Goal: Information Seeking & Learning: Get advice/opinions

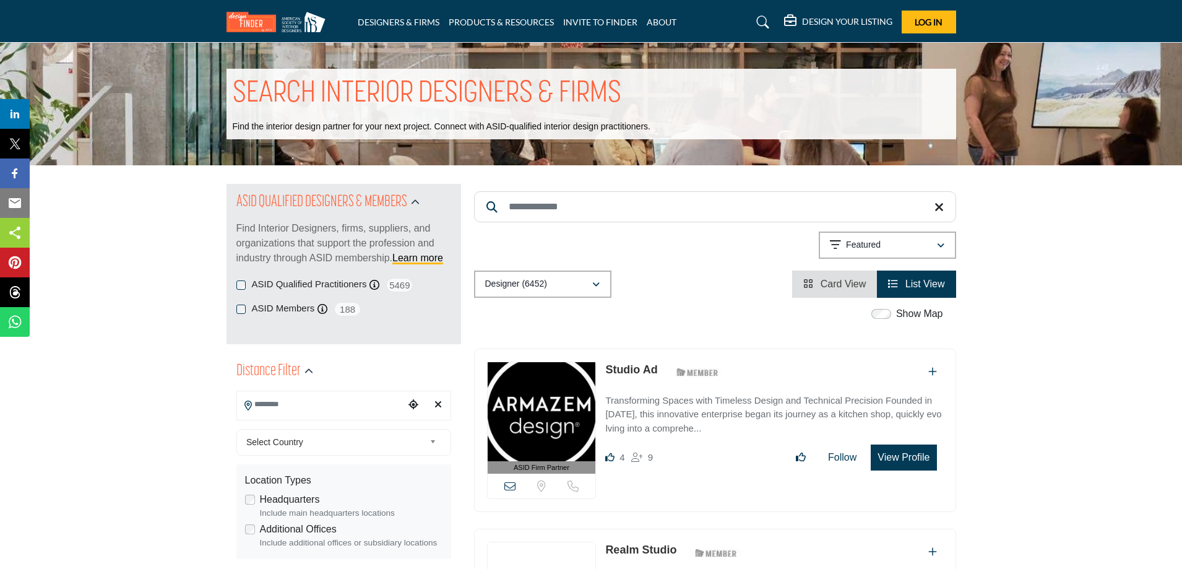
click at [933, 371] on icon "Add To List" at bounding box center [932, 371] width 9 height 10
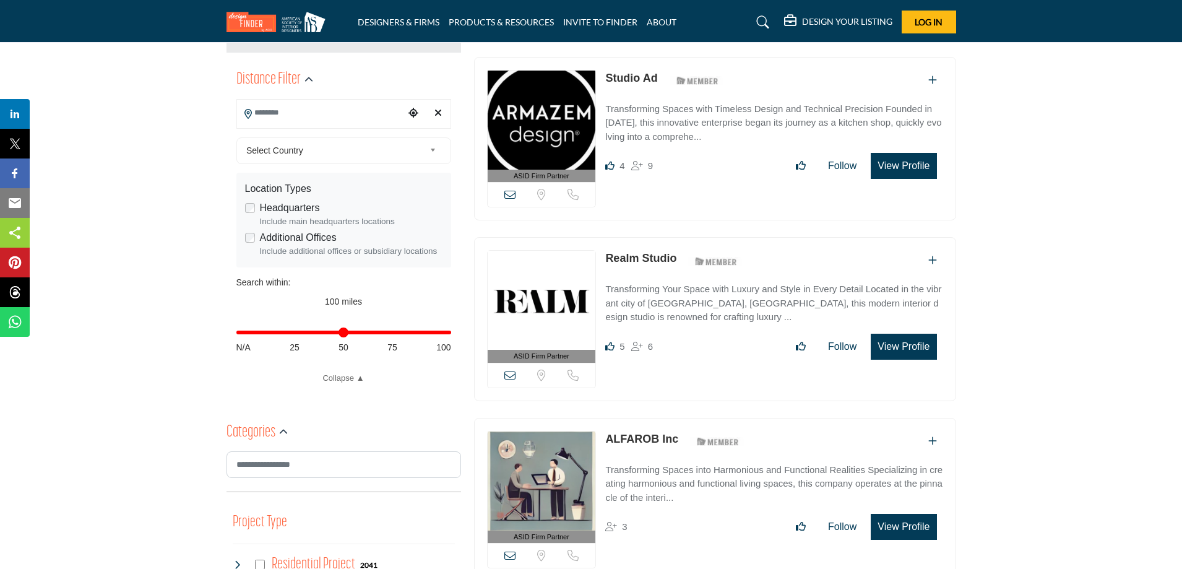
scroll to position [371, 0]
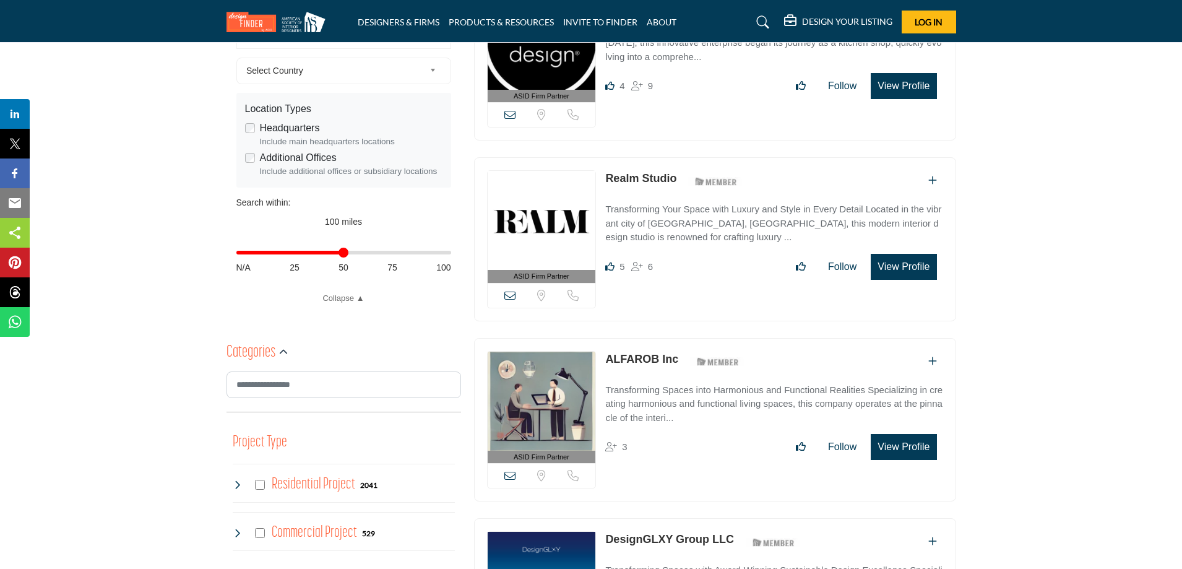
type input "**"
click at [346, 252] on input "Distance in miles" at bounding box center [343, 252] width 215 height 2
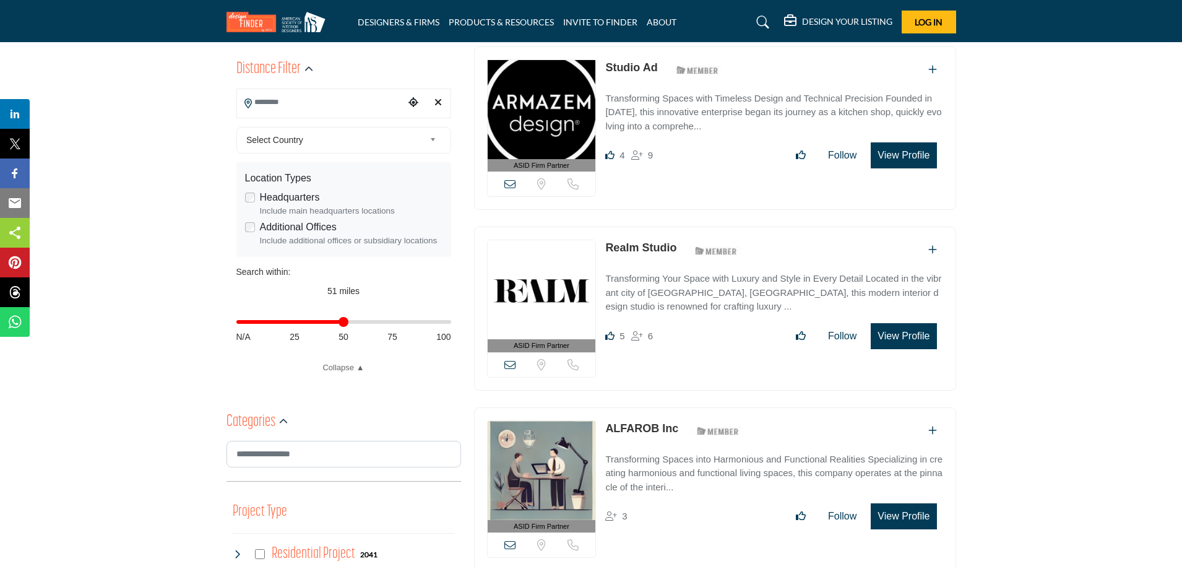
scroll to position [309, 0]
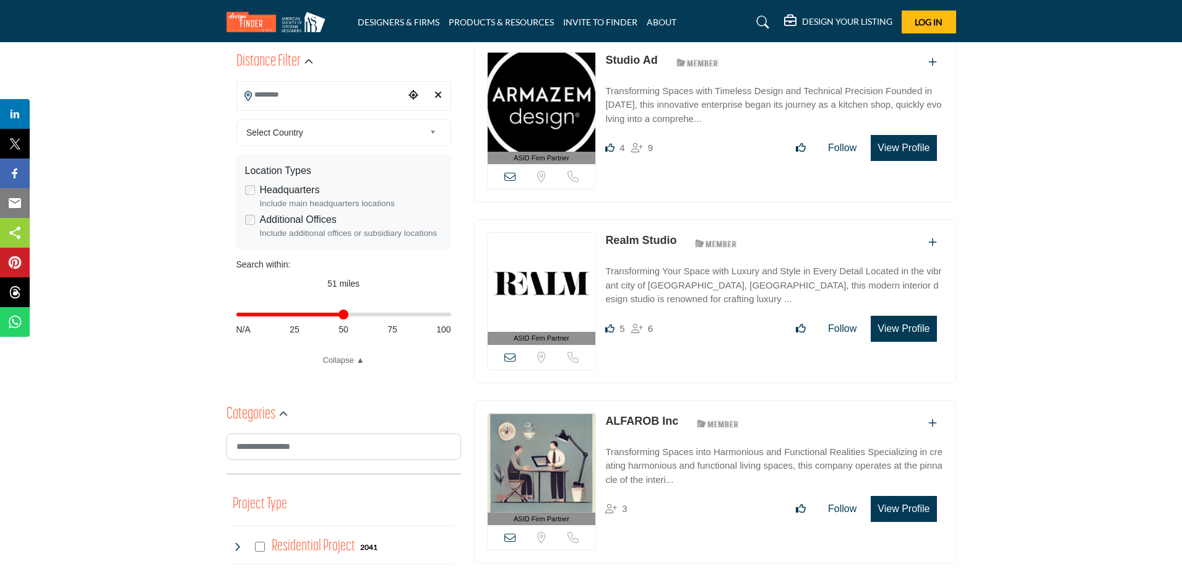
type input "**********"
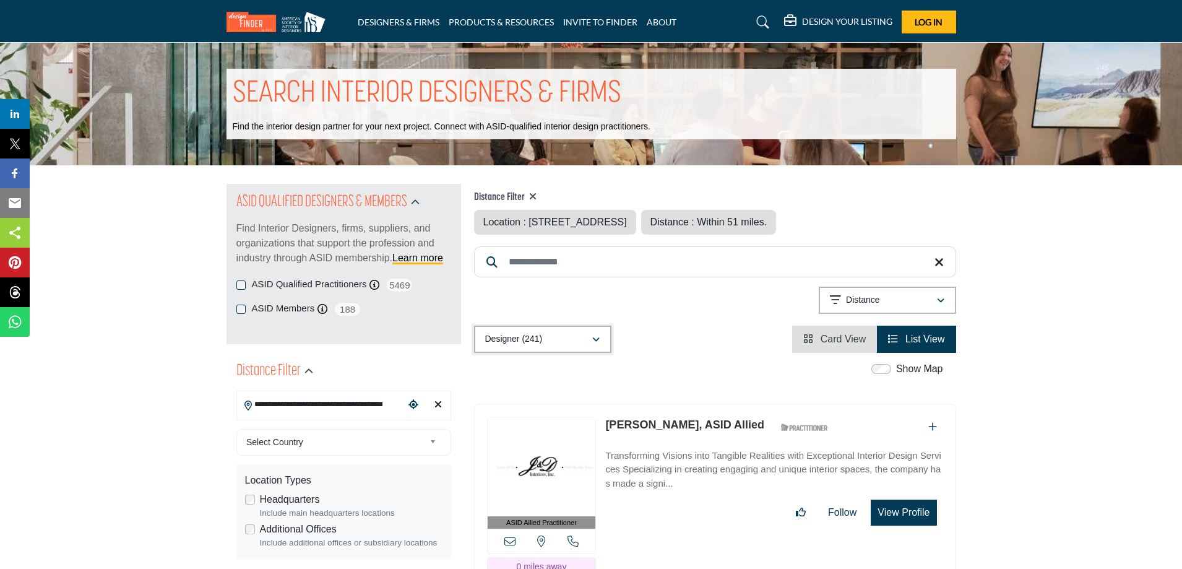
click at [601, 337] on button "Designer (241)" at bounding box center [542, 338] width 137 height 27
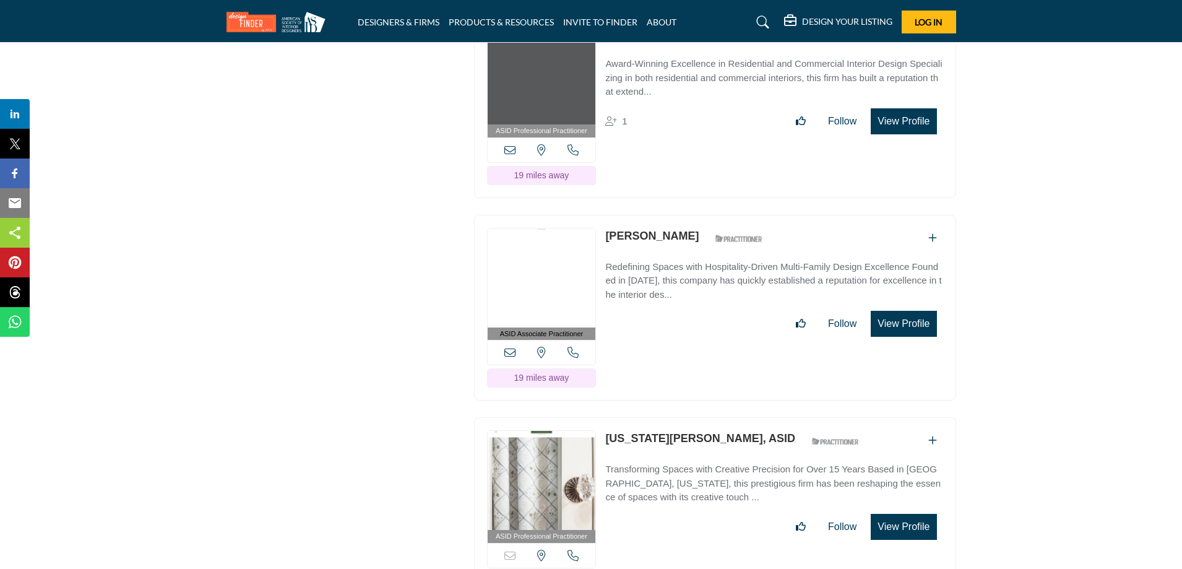
scroll to position [12998, 0]
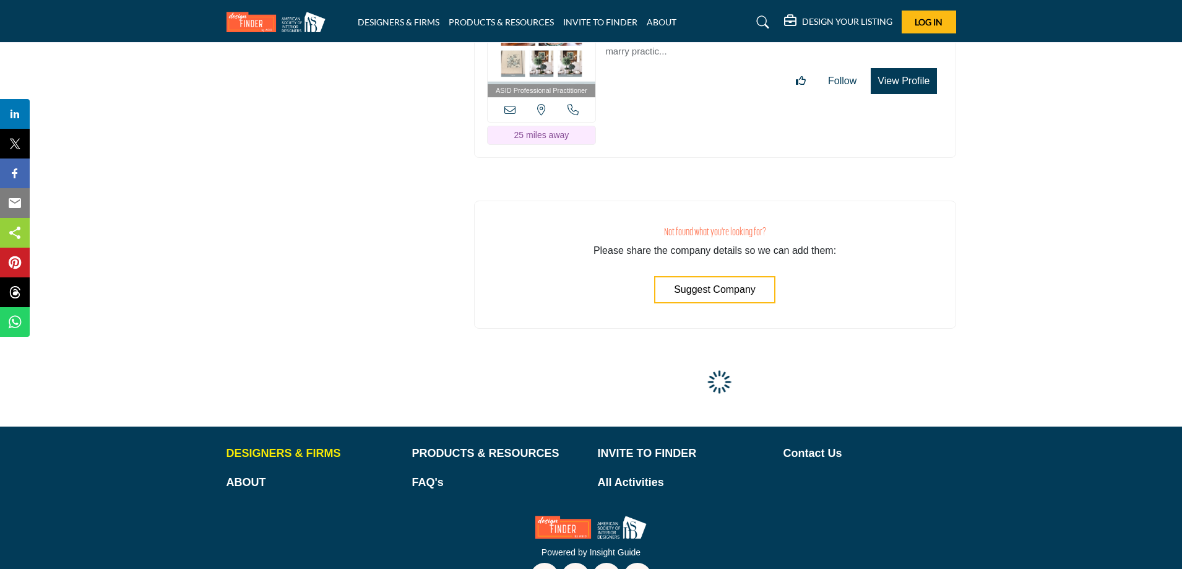
click at [301, 445] on p "DESIGNERS & FIRMS" at bounding box center [312, 453] width 173 height 17
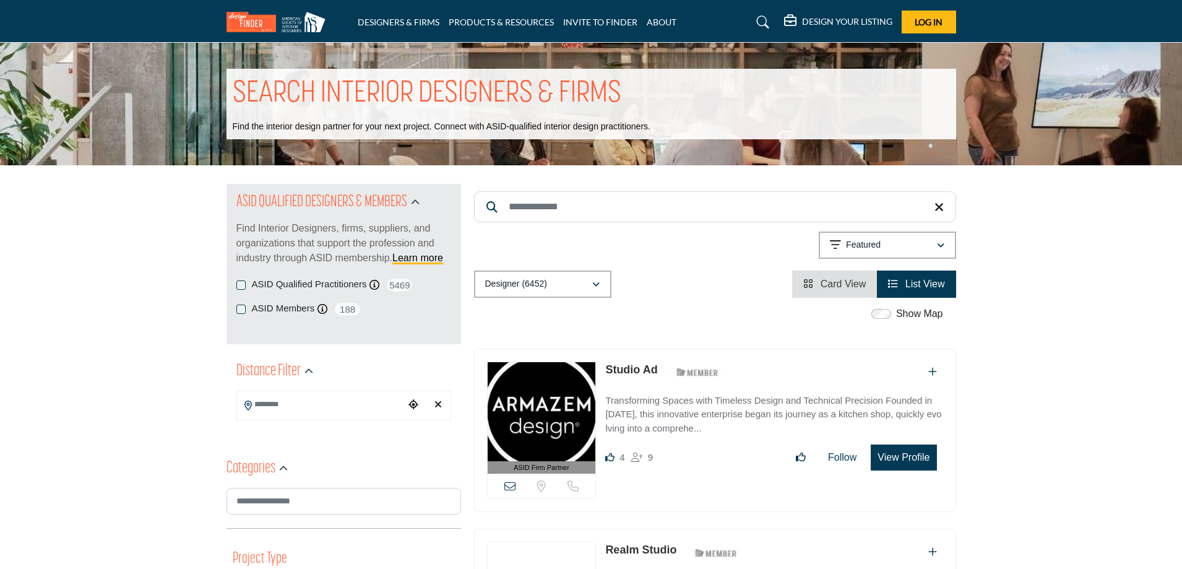
click at [353, 402] on input "Search Location" at bounding box center [320, 404] width 167 height 24
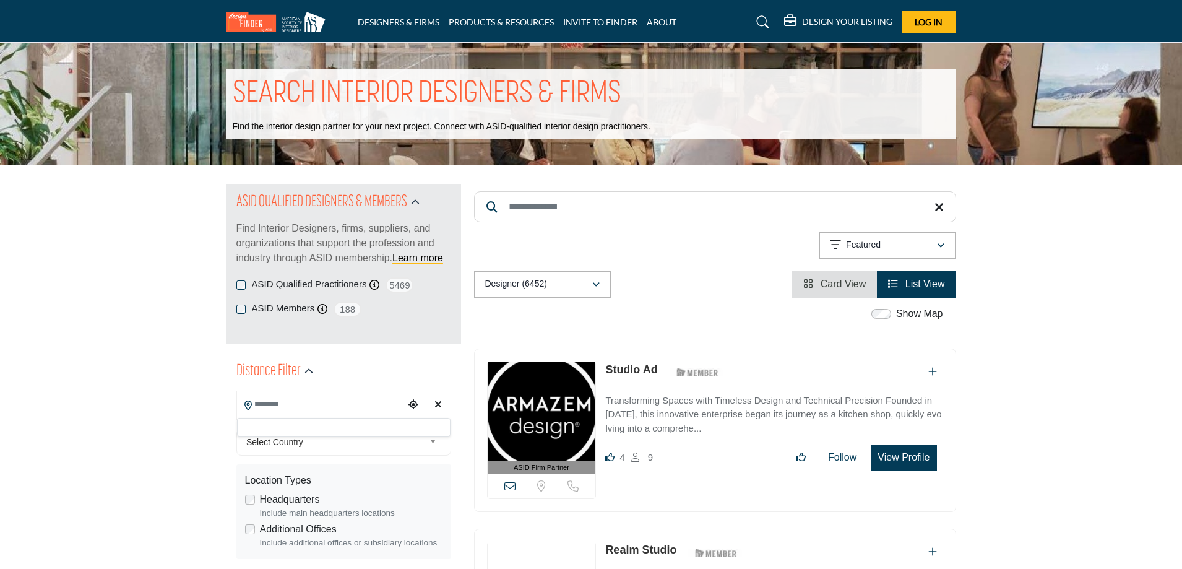
click at [414, 402] on icon "Choose your current location" at bounding box center [413, 404] width 10 height 10
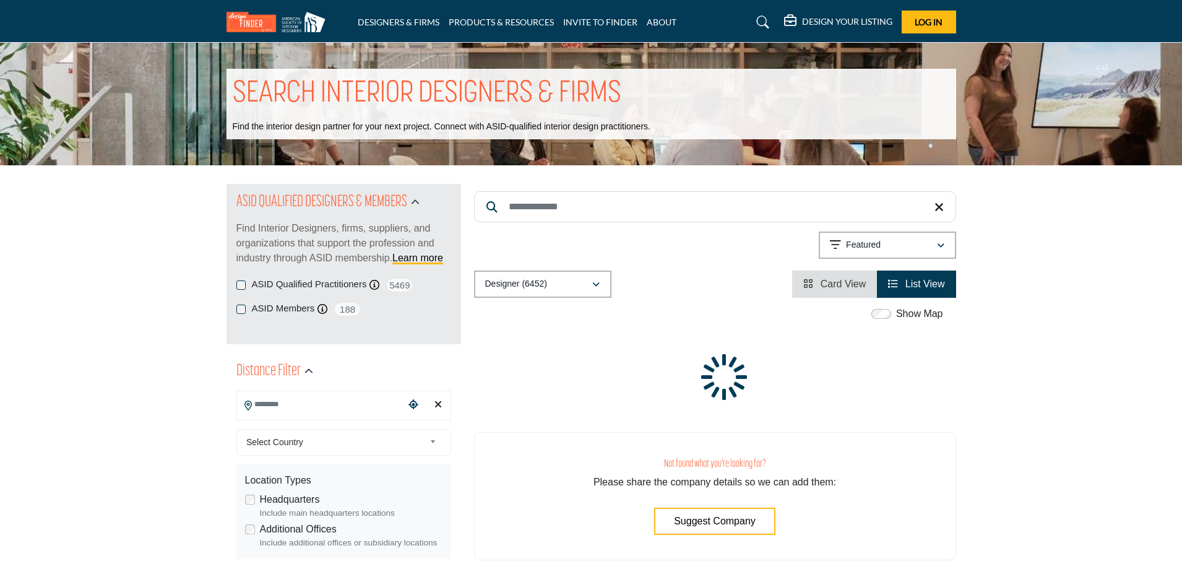
type input "**********"
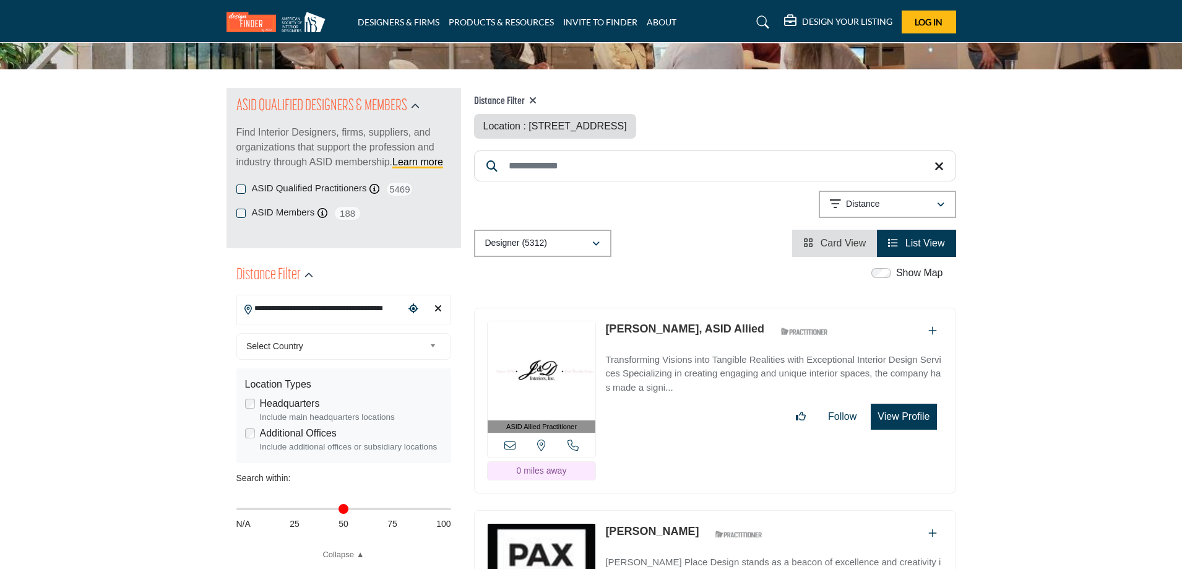
scroll to position [124, 0]
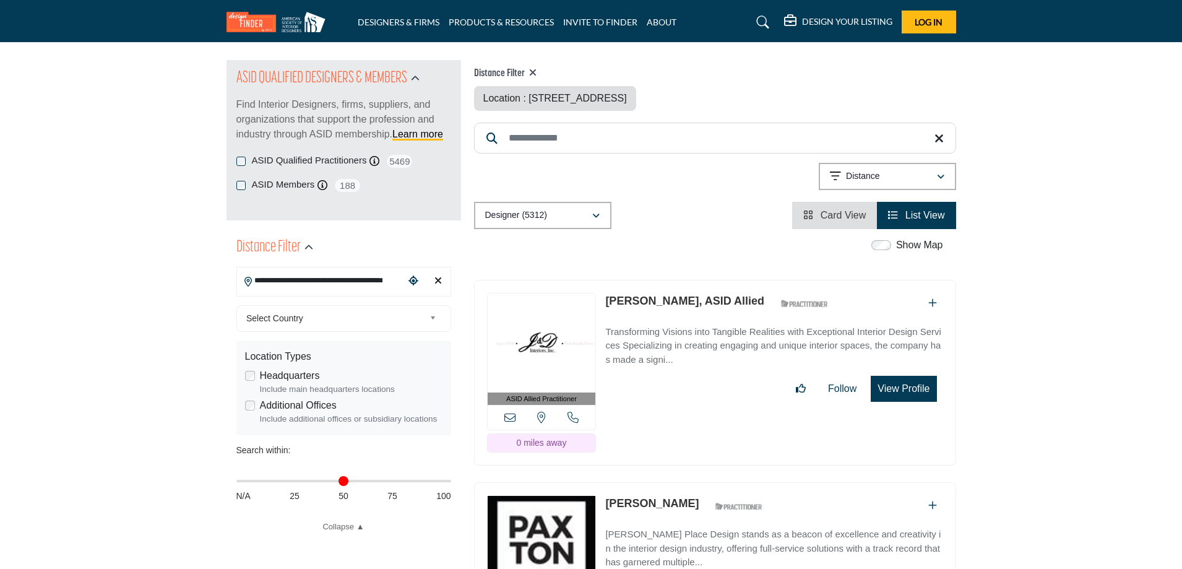
type input "**"
click at [391, 479] on input "Distance in miles" at bounding box center [343, 480] width 215 height 2
click at [344, 480] on div "**********" at bounding box center [343, 414] width 215 height 236
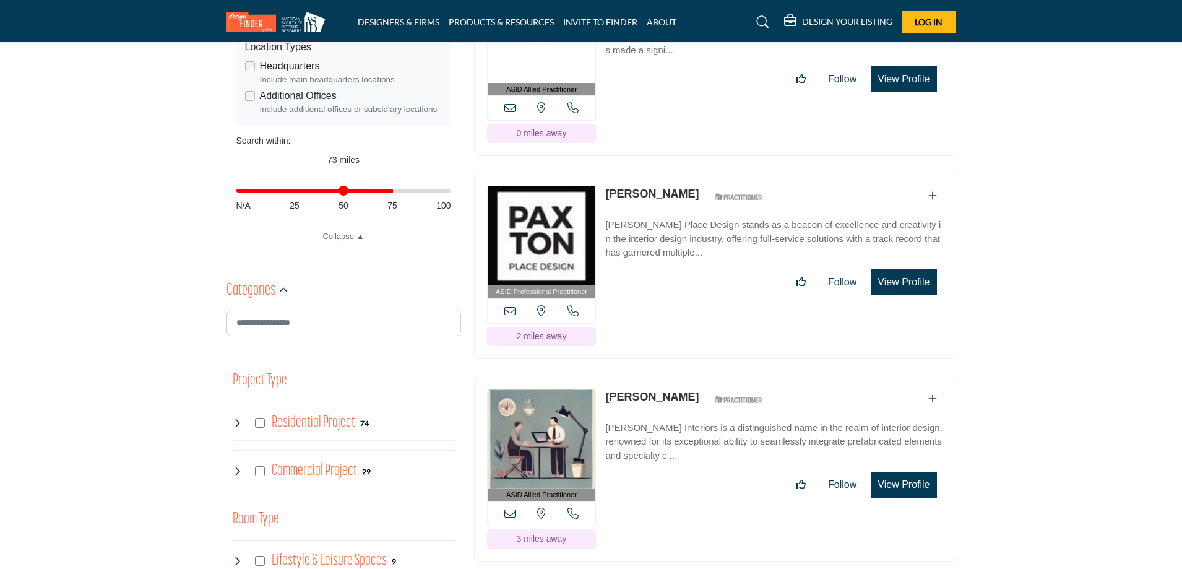
scroll to position [62, 0]
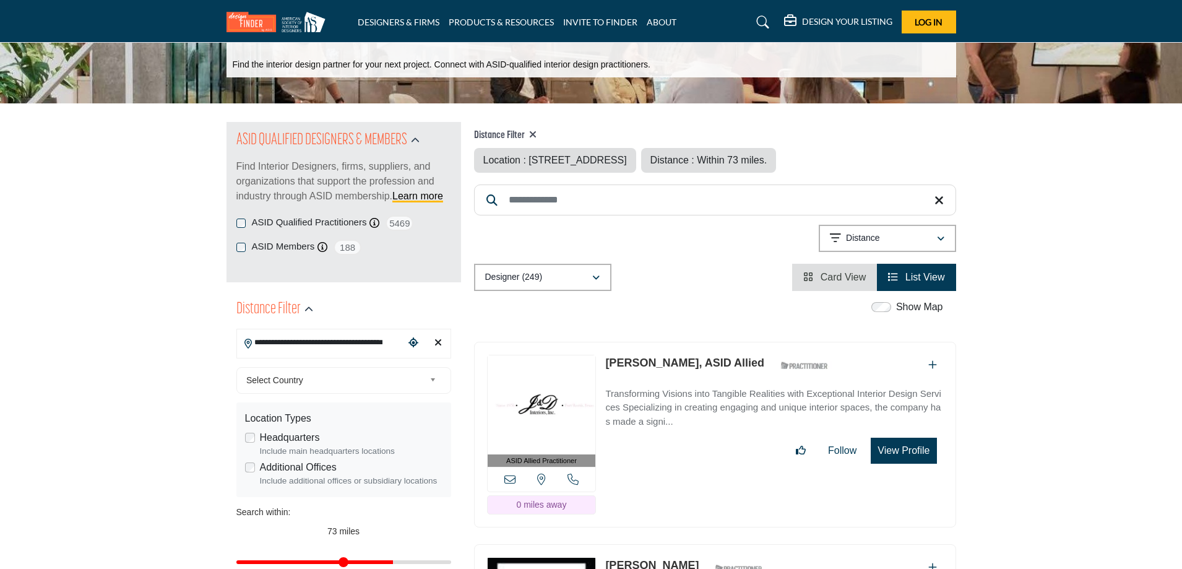
drag, startPoint x: 814, startPoint y: 286, endPoint x: 817, endPoint y: 278, distance: 8.6
click at [817, 278] on li "Card View" at bounding box center [834, 277] width 85 height 27
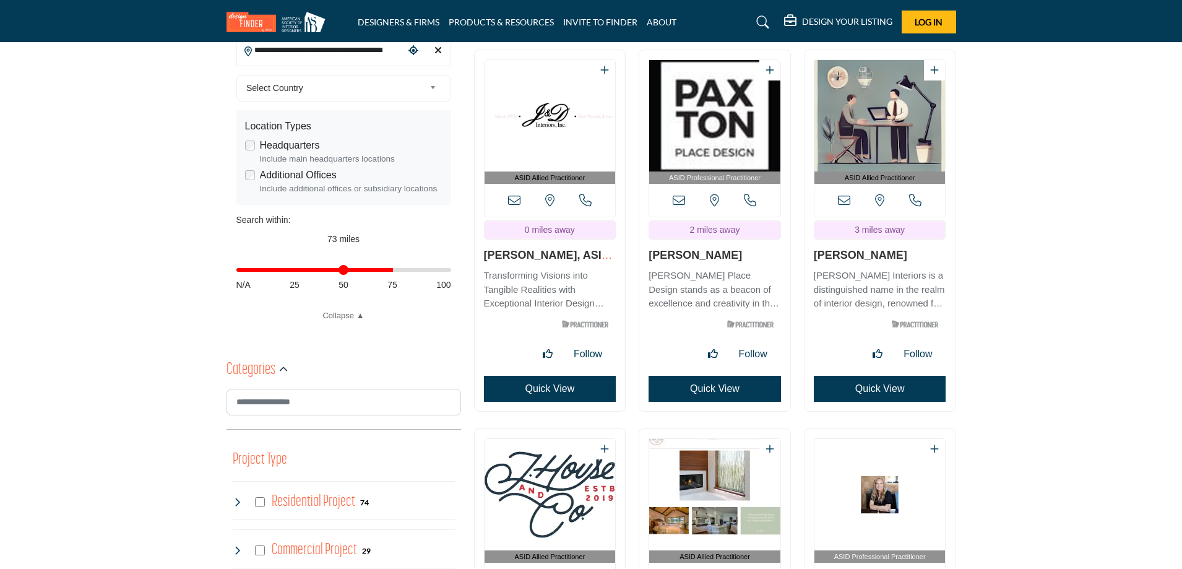
scroll to position [247, 0]
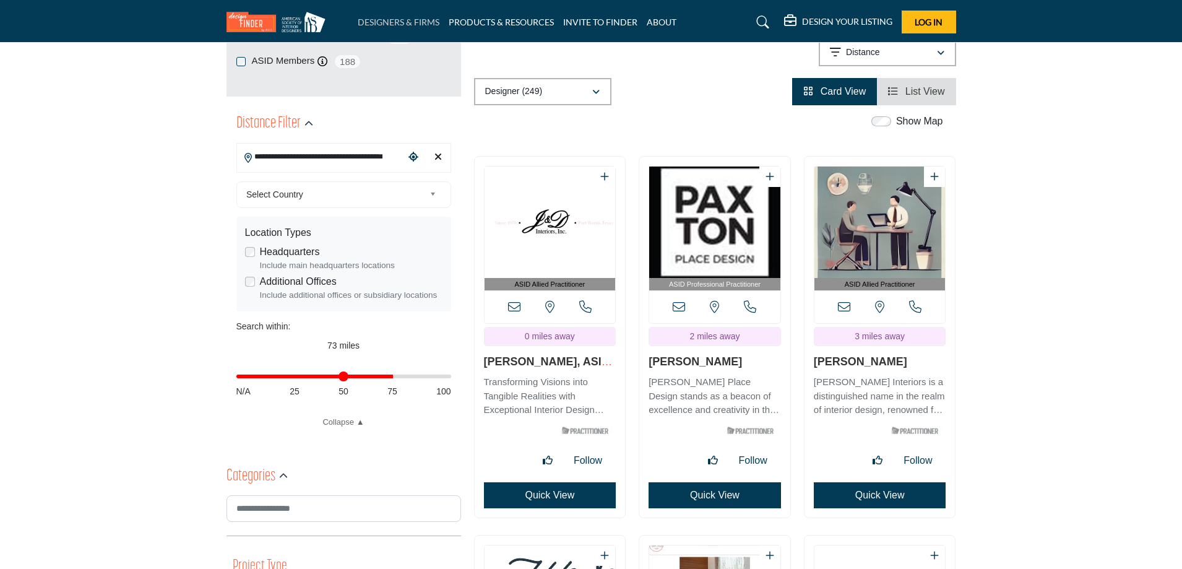
click at [398, 24] on link "DESIGNERS & FIRMS" at bounding box center [399, 22] width 82 height 11
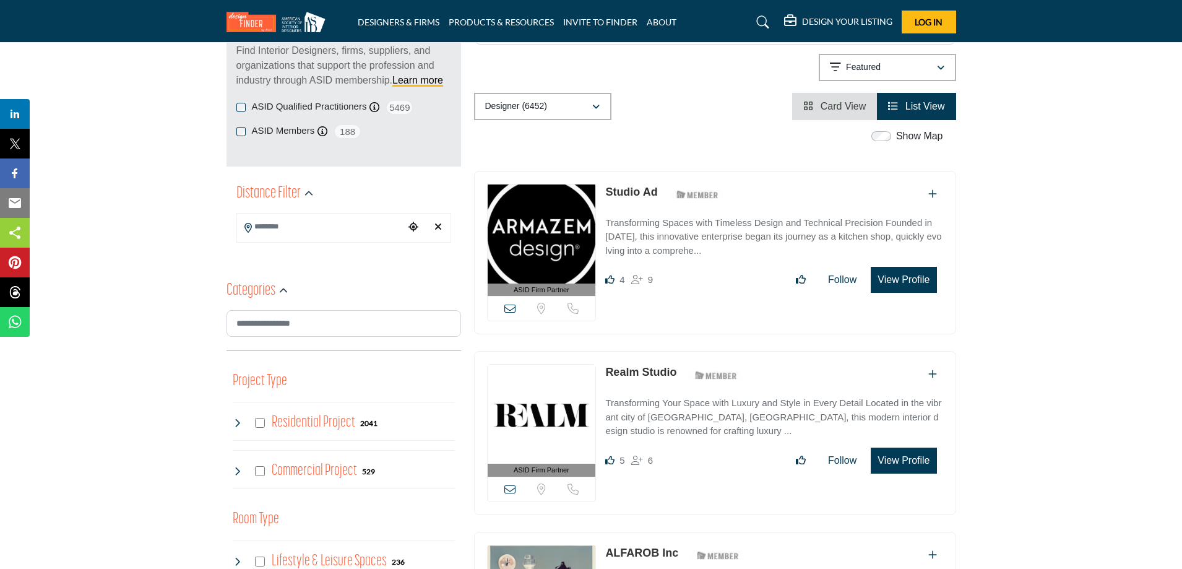
scroll to position [186, 0]
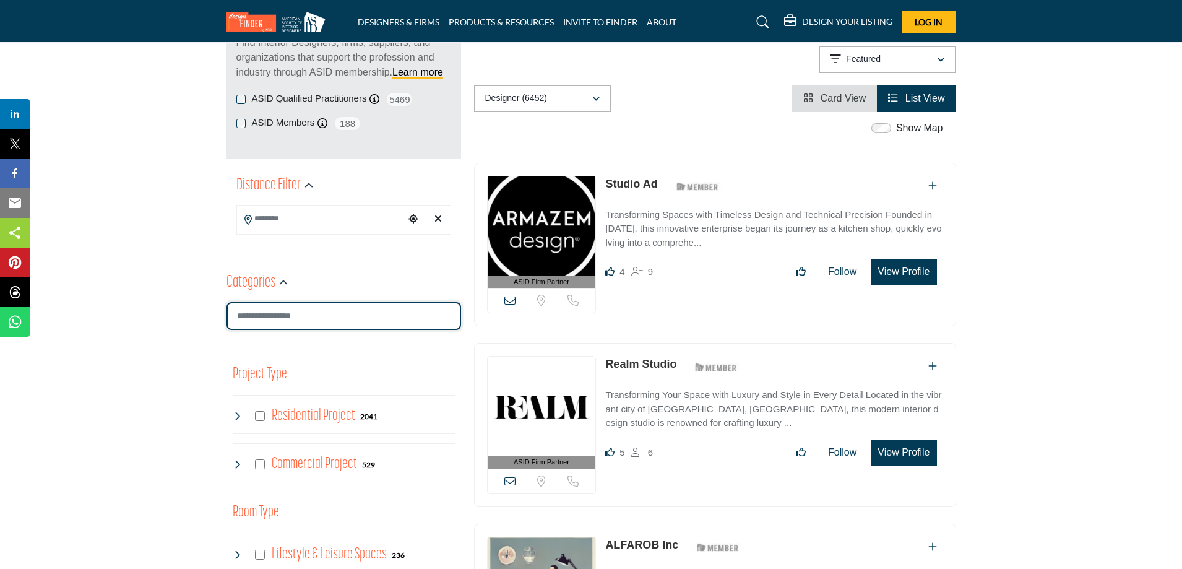
click at [295, 315] on input "Search Category" at bounding box center [343, 316] width 234 height 28
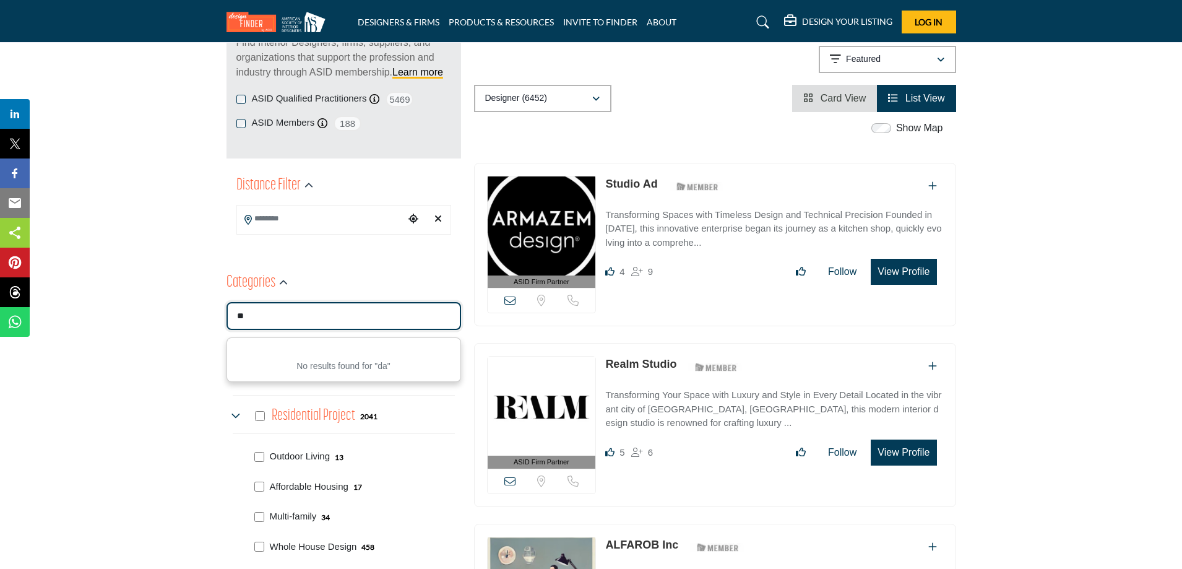
type input "*"
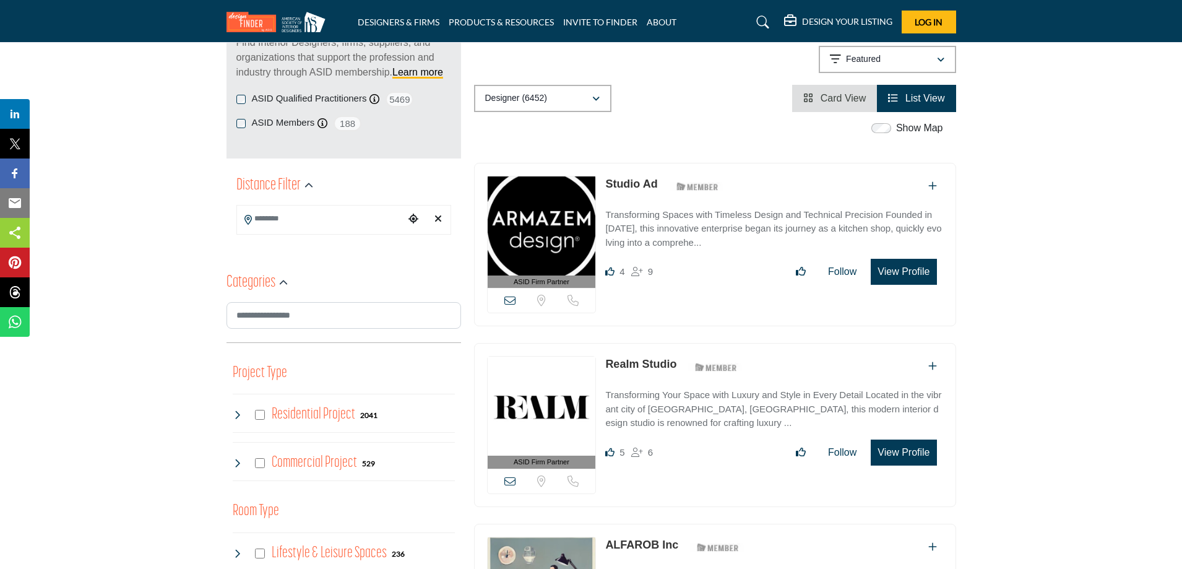
click at [412, 220] on icon "Choose your current location" at bounding box center [413, 218] width 10 height 10
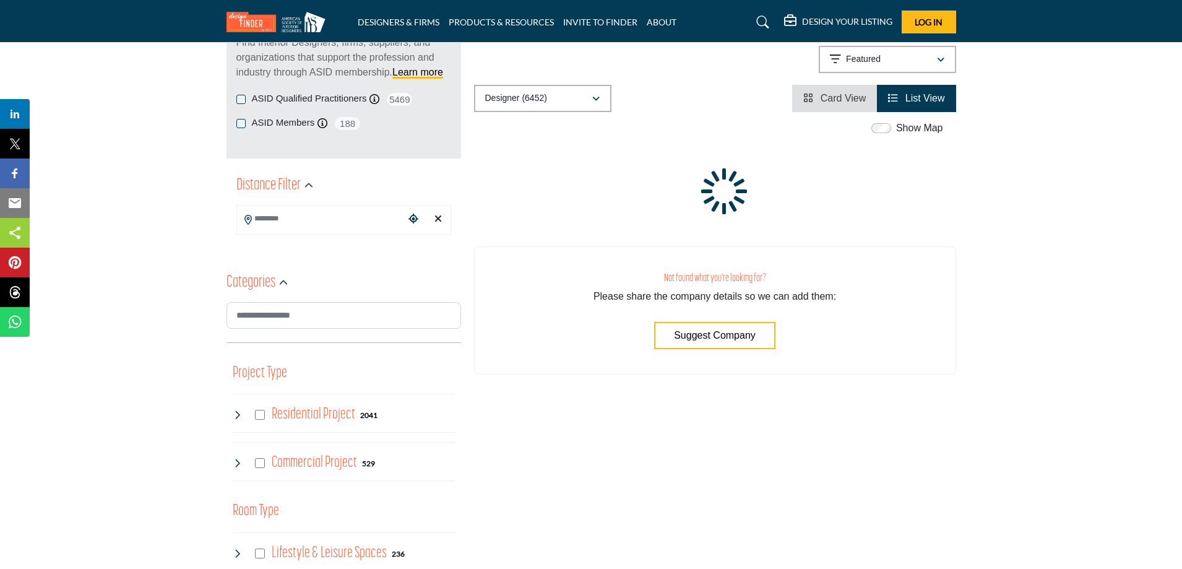
type input "**********"
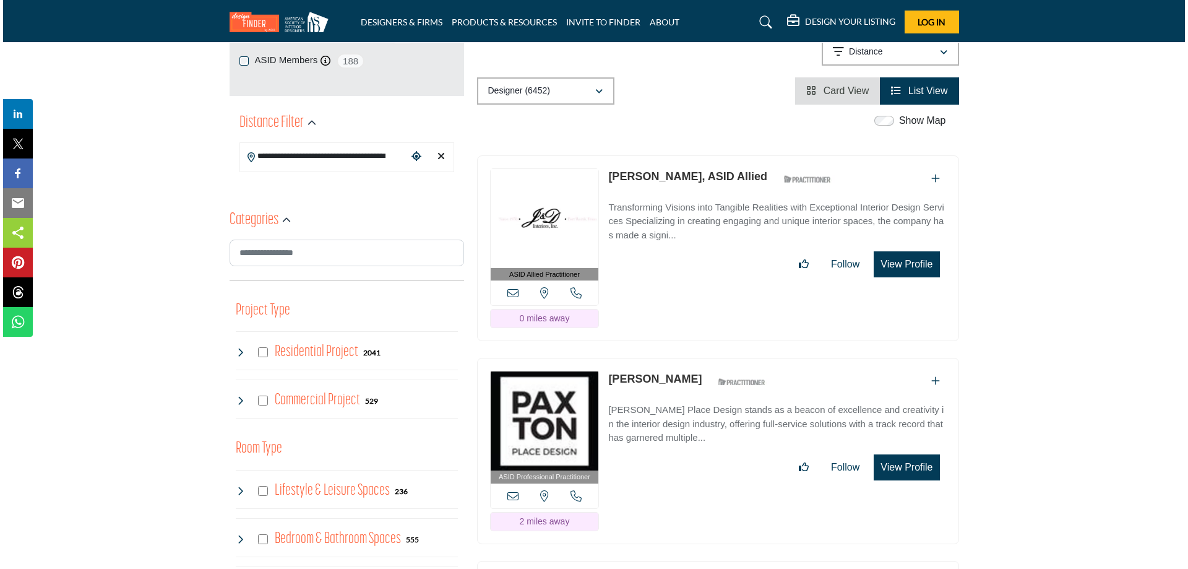
scroll to position [309, 0]
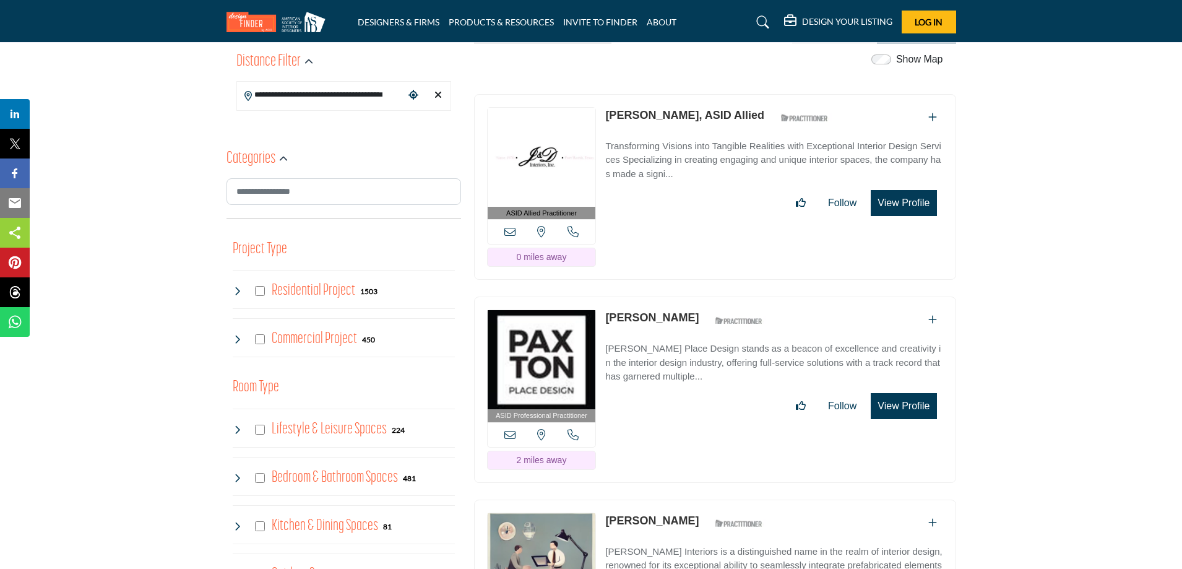
click at [900, 208] on button "View Profile" at bounding box center [903, 203] width 66 height 26
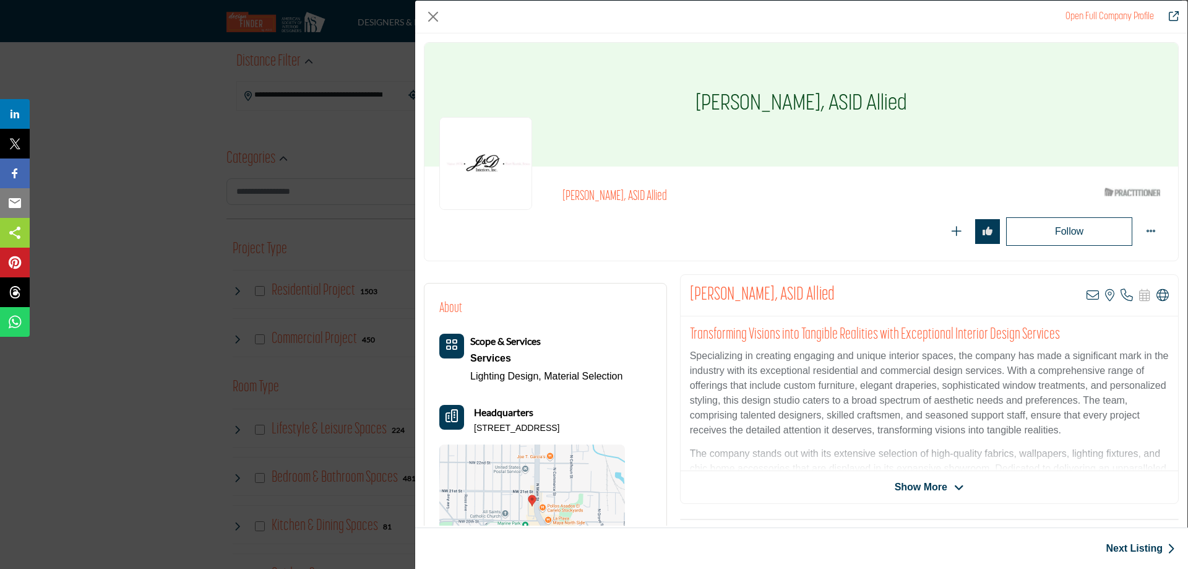
scroll to position [124, 0]
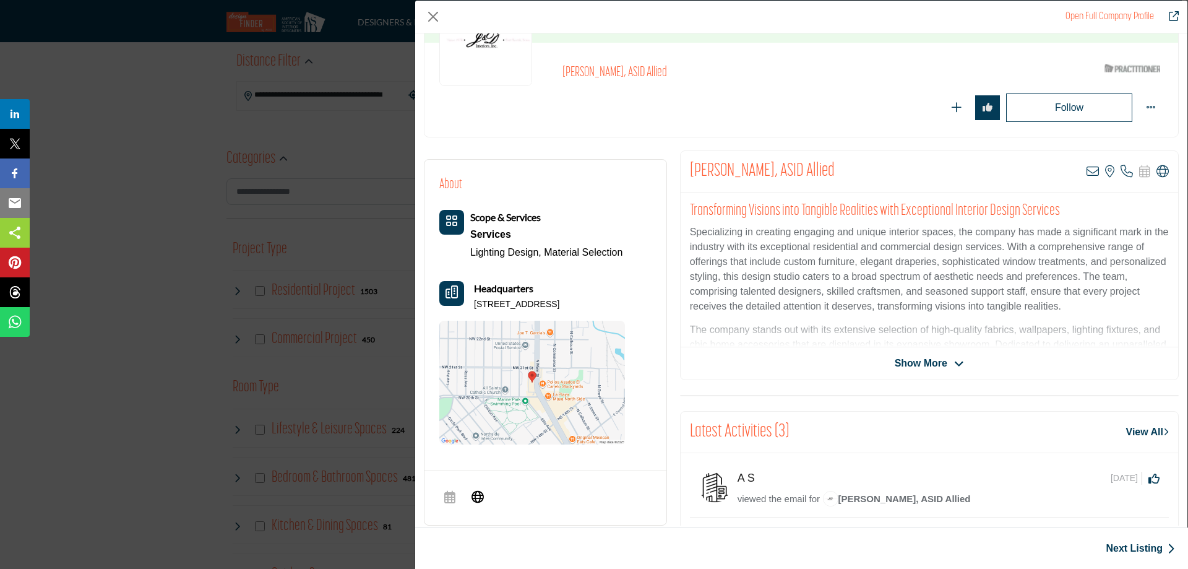
click at [934, 360] on span "Show More" at bounding box center [921, 363] width 53 height 15
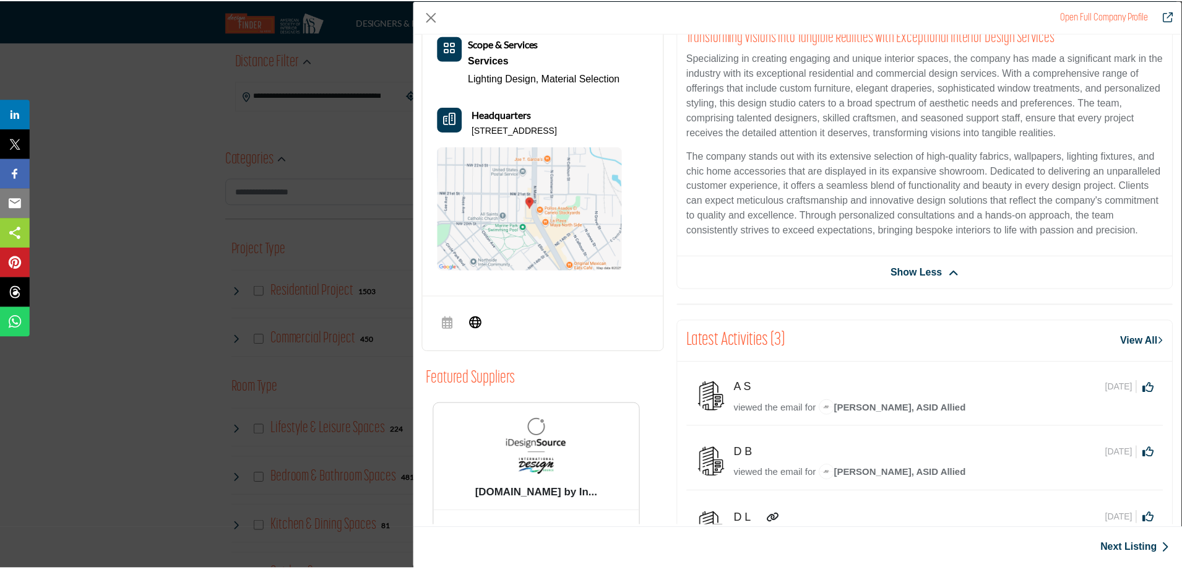
scroll to position [0, 0]
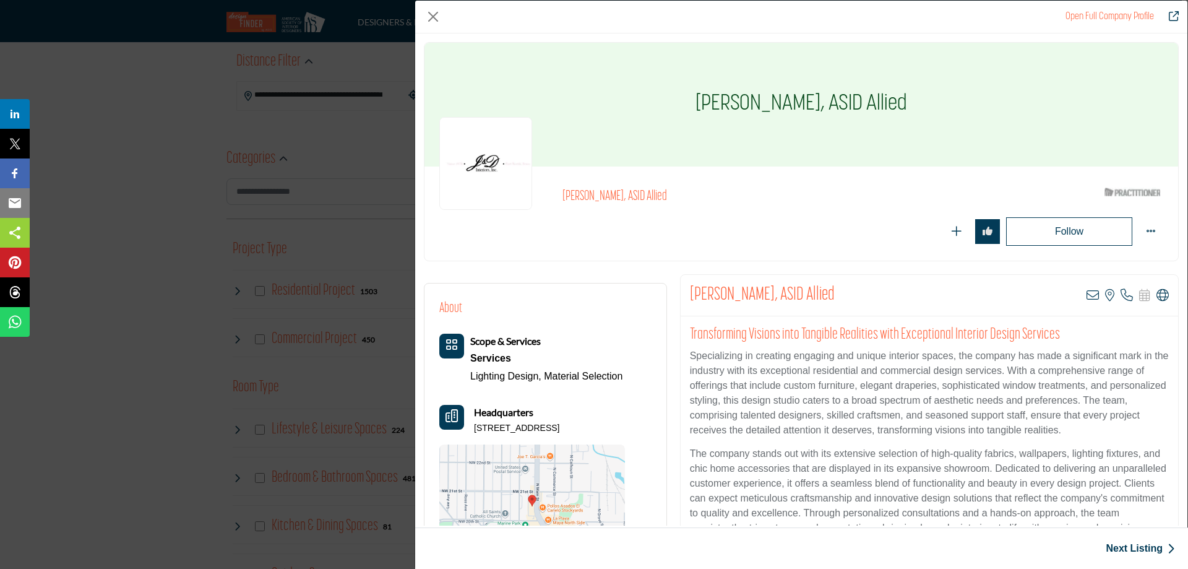
click at [382, 37] on div "Open Full Company Profile [PERSON_NAME], ASID Allied ASID Qualified Practitione…" at bounding box center [594, 284] width 1188 height 569
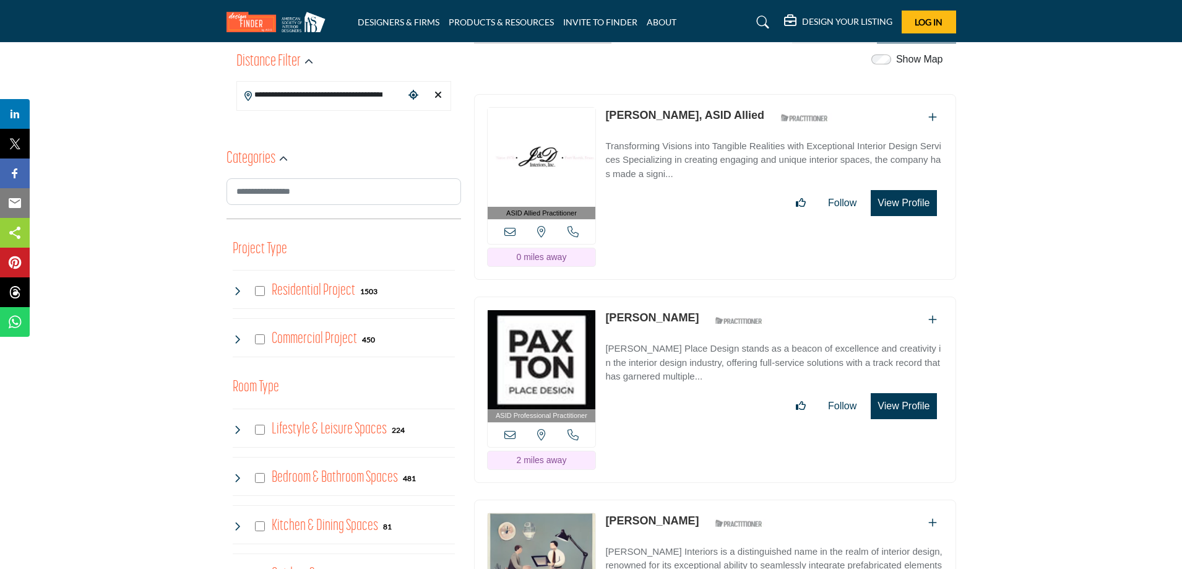
click at [509, 233] on icon at bounding box center [509, 231] width 11 height 11
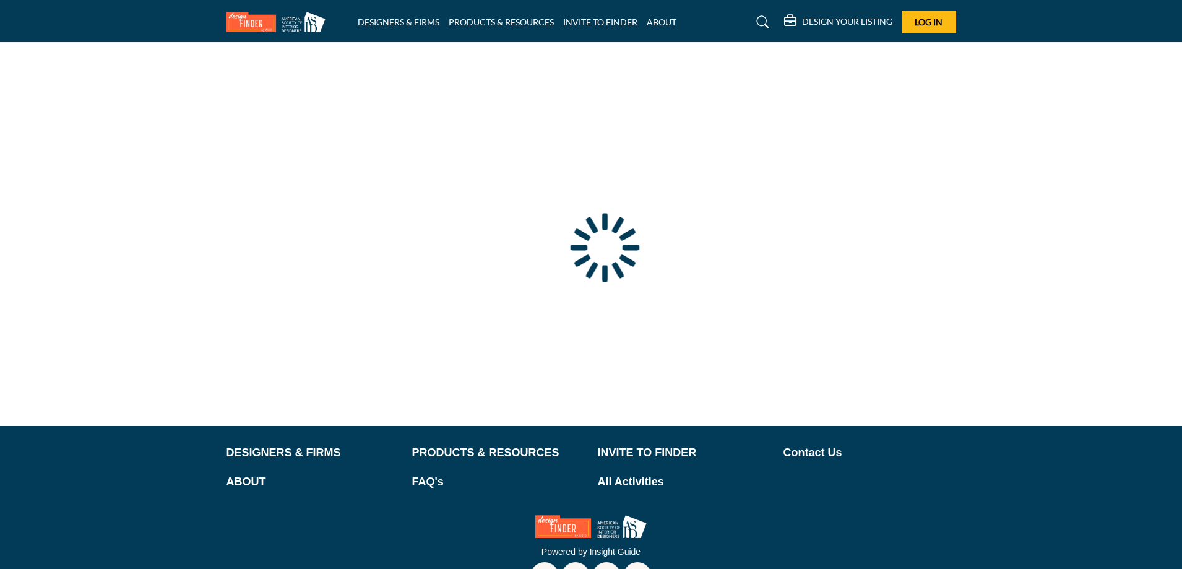
type input "**********"
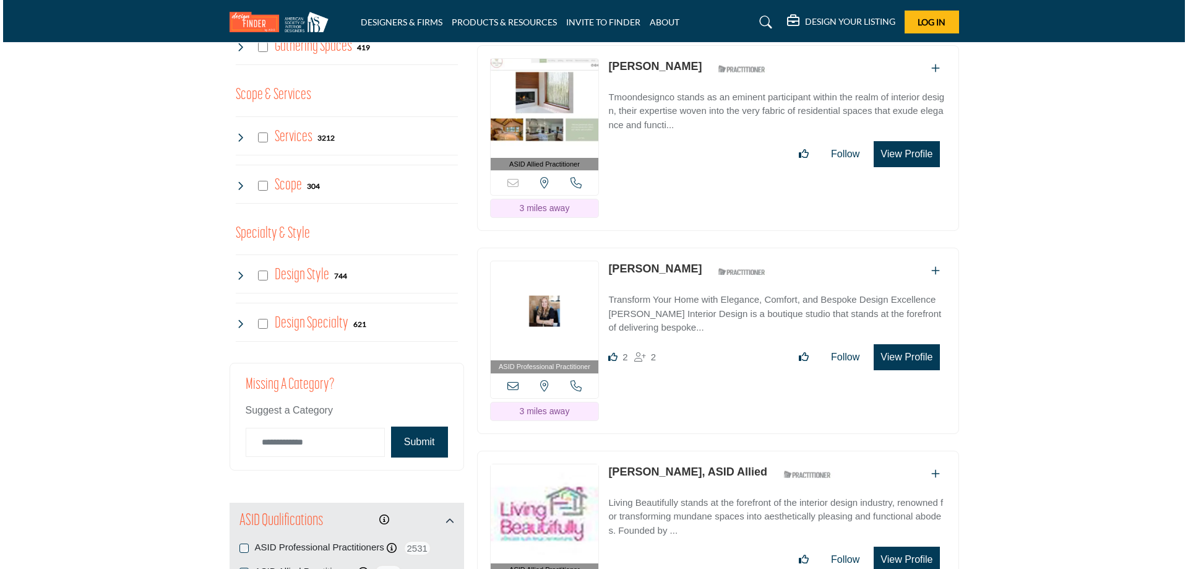
scroll to position [1237, 0]
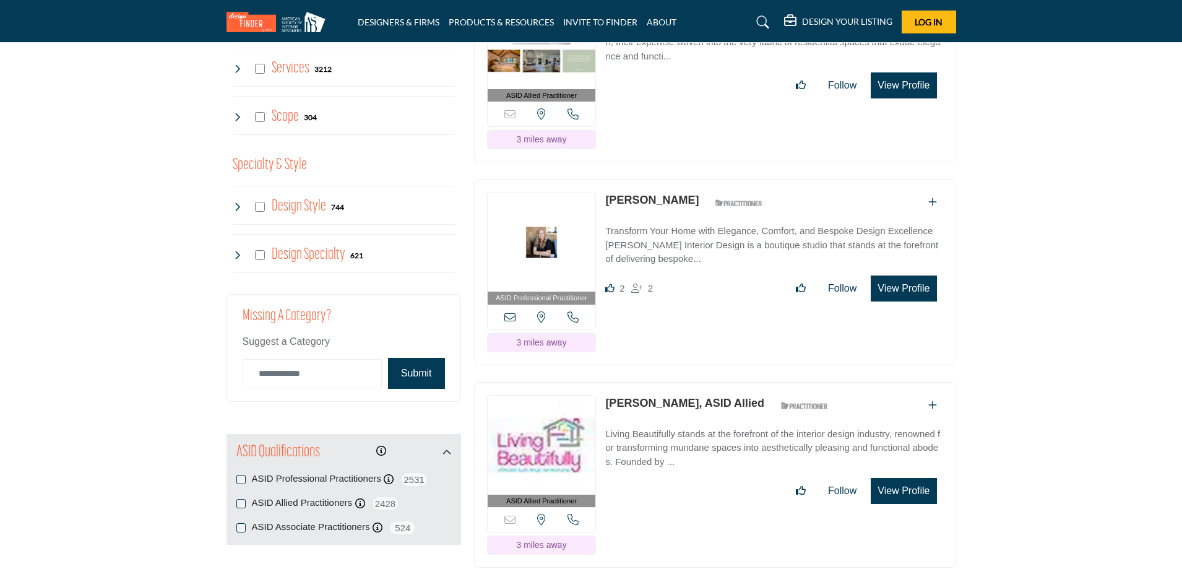
click at [901, 489] on button "View Profile" at bounding box center [903, 491] width 66 height 26
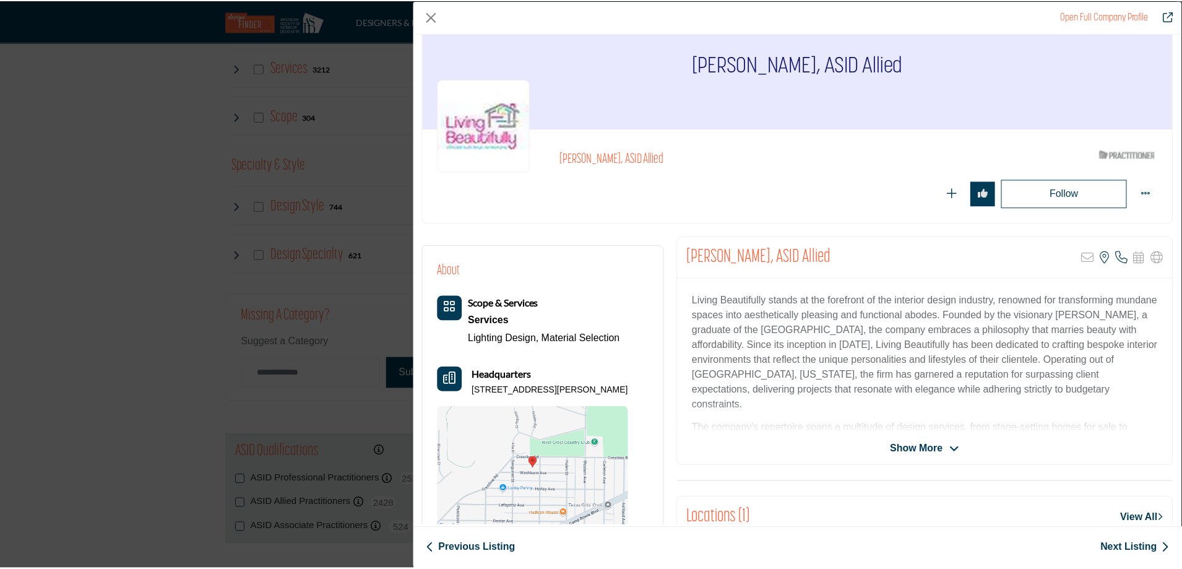
scroll to position [0, 0]
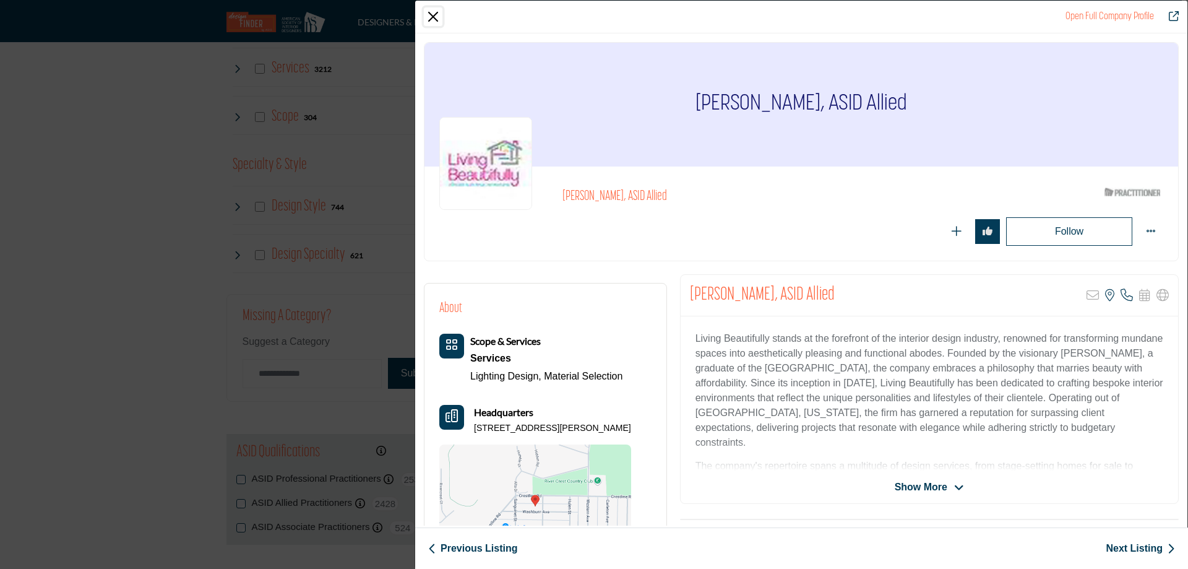
click at [437, 14] on button "Close" at bounding box center [433, 16] width 19 height 19
